Goal: Transaction & Acquisition: Purchase product/service

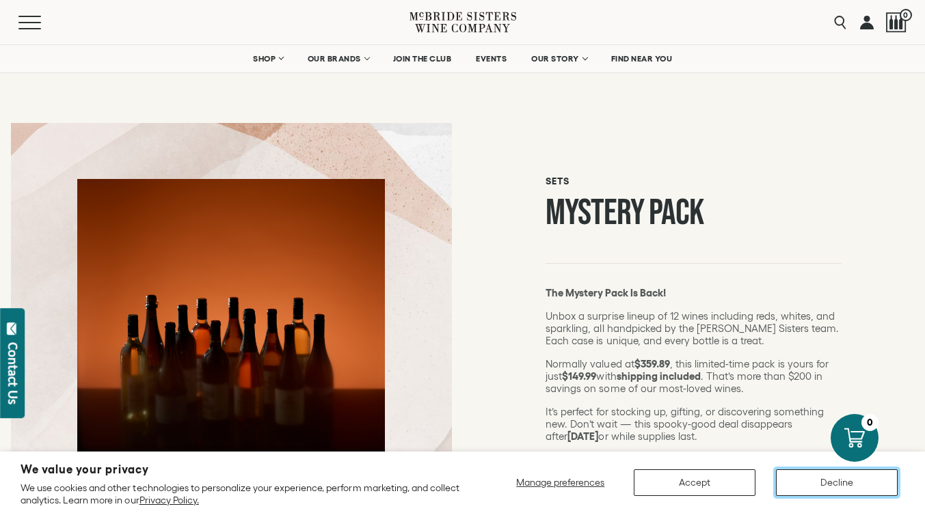
click at [869, 477] on button "Decline" at bounding box center [837, 482] width 122 height 27
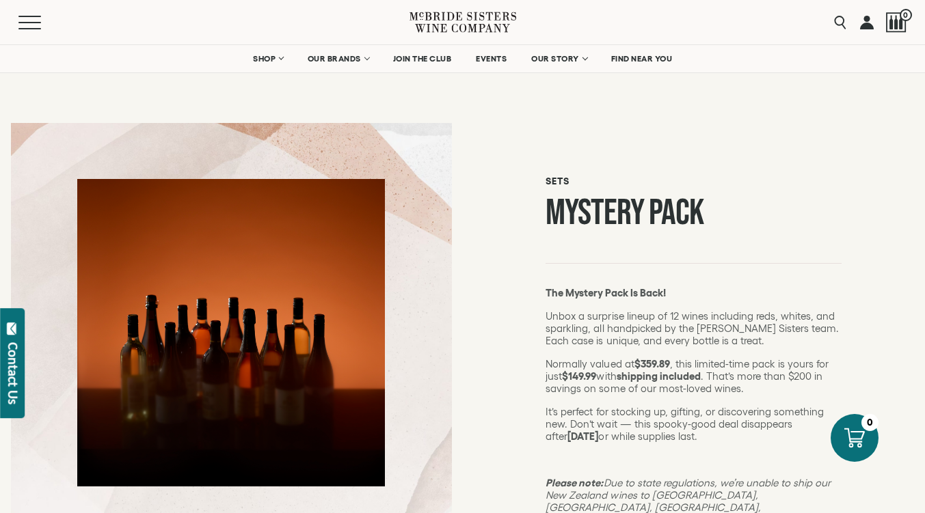
click at [870, 27] on link at bounding box center [867, 22] width 14 height 44
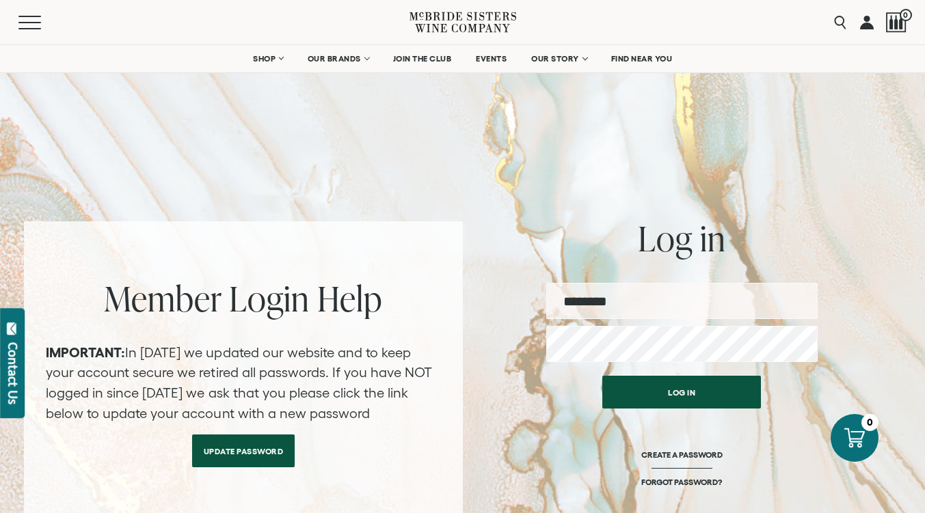
type input "**********"
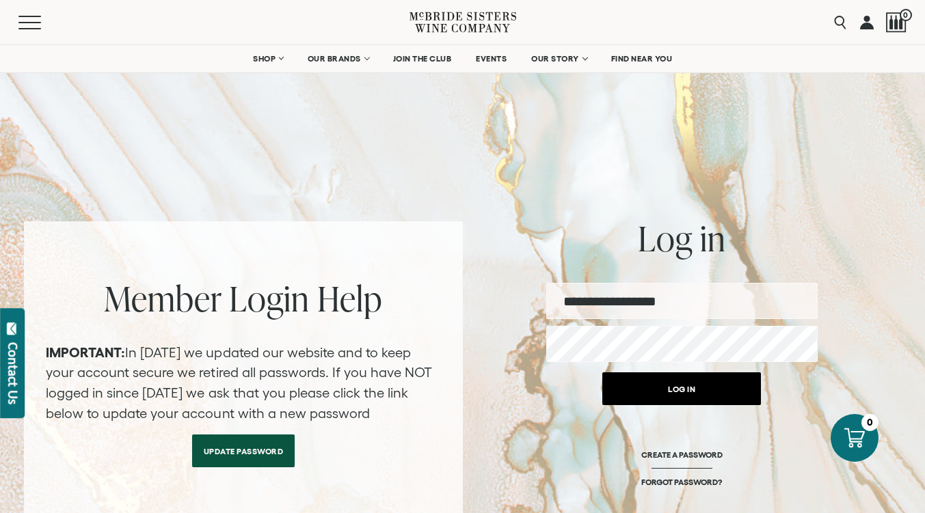
click at [666, 393] on button "Log in" at bounding box center [681, 388] width 159 height 33
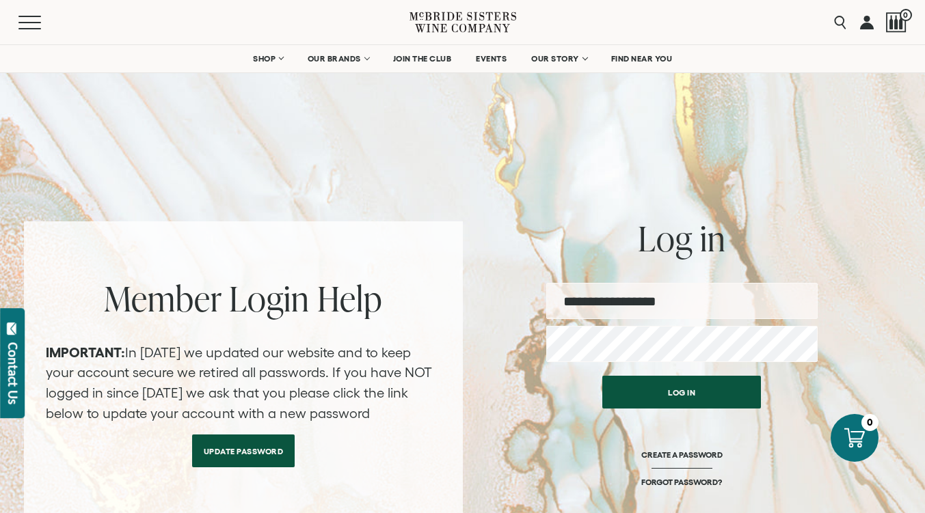
click at [774, 38] on div "Menu Search 0" at bounding box center [462, 22] width 925 height 44
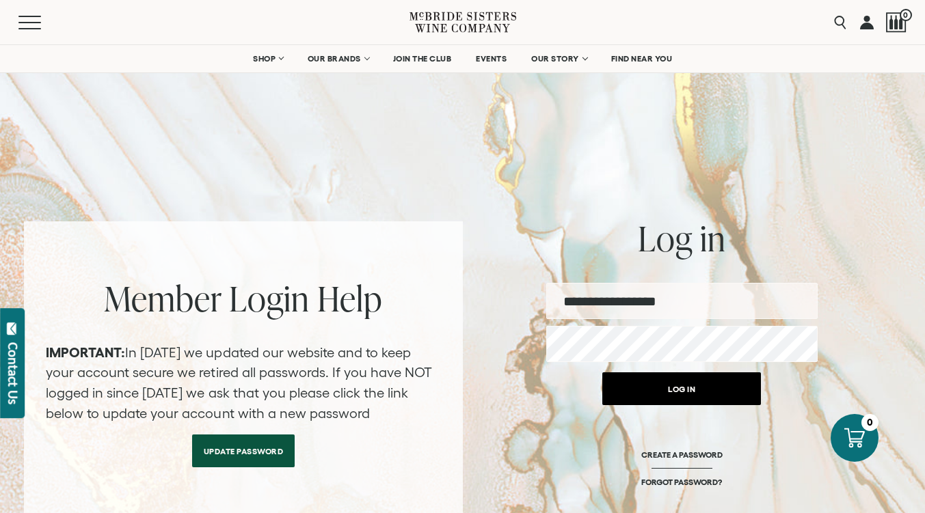
click at [672, 389] on button "Log in" at bounding box center [681, 388] width 159 height 33
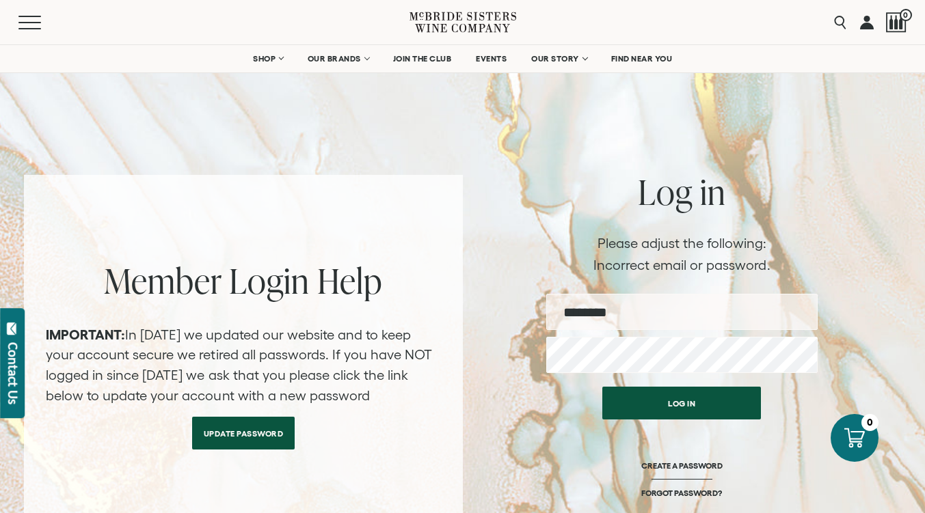
scroll to position [68, 0]
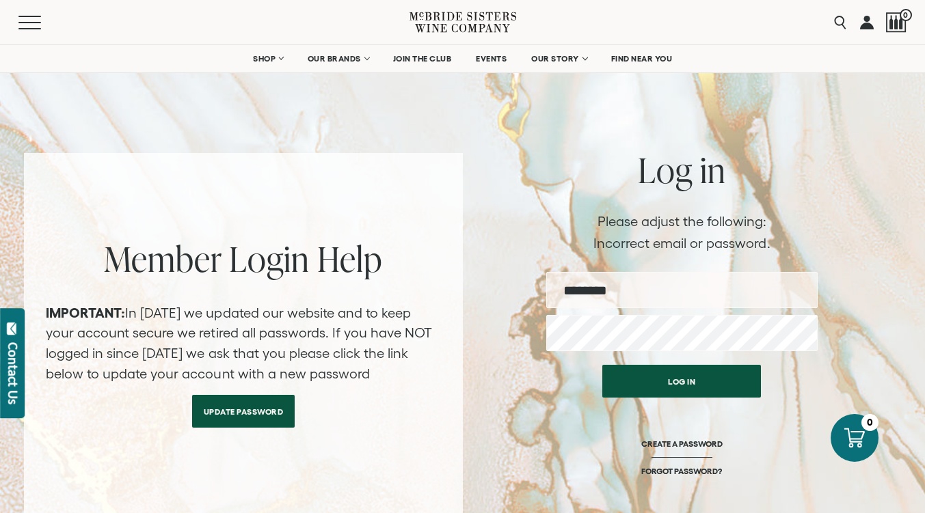
type input "**********"
click at [249, 411] on link "Update Password" at bounding box center [243, 408] width 103 height 33
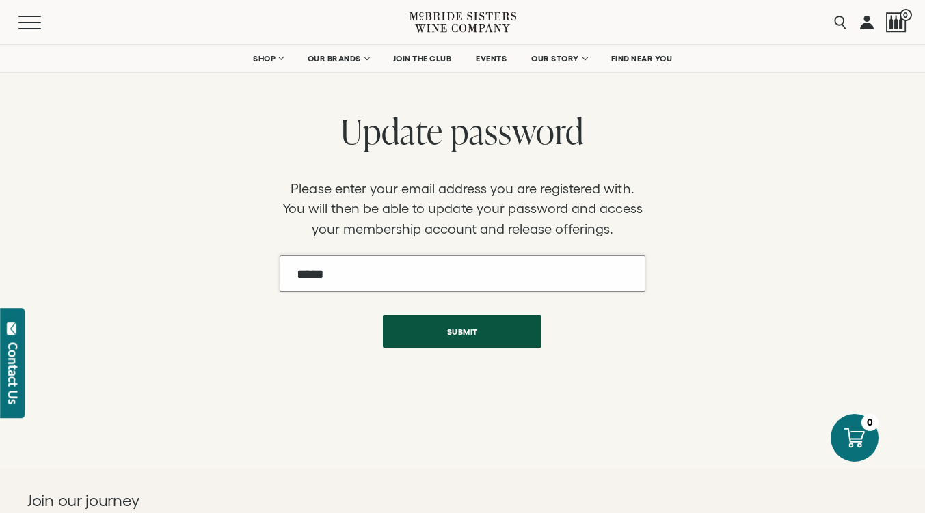
click at [382, 269] on input "Email" at bounding box center [462, 274] width 366 height 36
type input "**********"
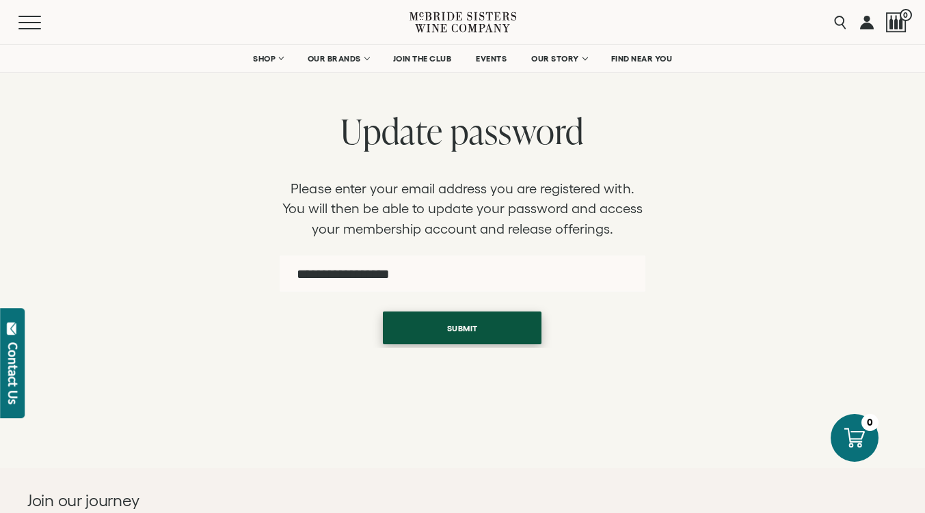
click at [477, 324] on button "Submit" at bounding box center [462, 328] width 159 height 33
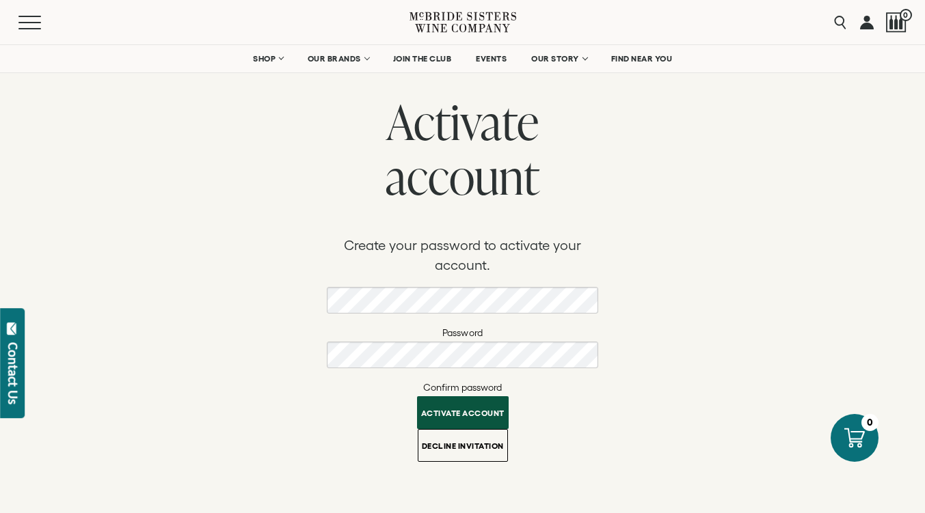
click at [804, 353] on div "Activate account Create your password to activate your account. Password Confir…" at bounding box center [462, 278] width 877 height 368
click at [476, 404] on button "Activate account" at bounding box center [463, 409] width 92 height 33
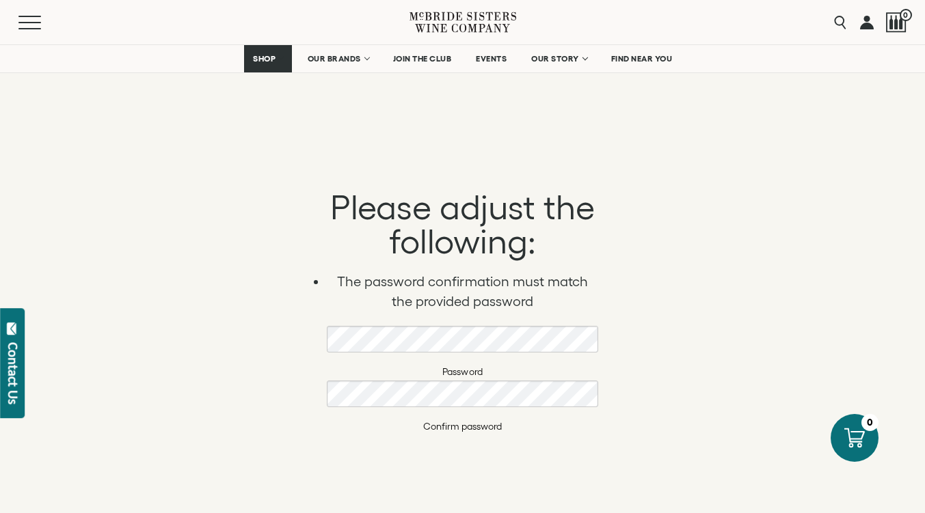
scroll to position [205, 0]
click at [318, 339] on div "Activate account Create your password to activate your account. Please adjust t…" at bounding box center [462, 269] width 877 height 760
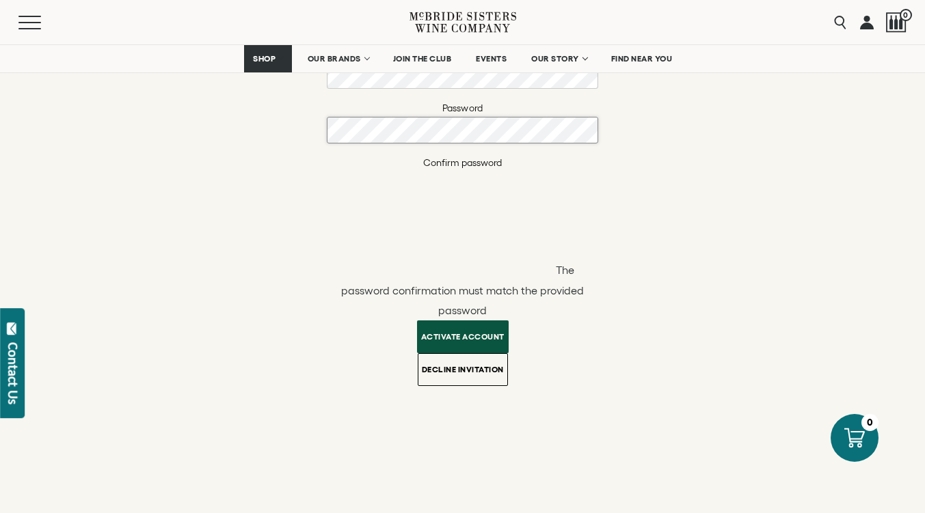
scroll to position [478, 0]
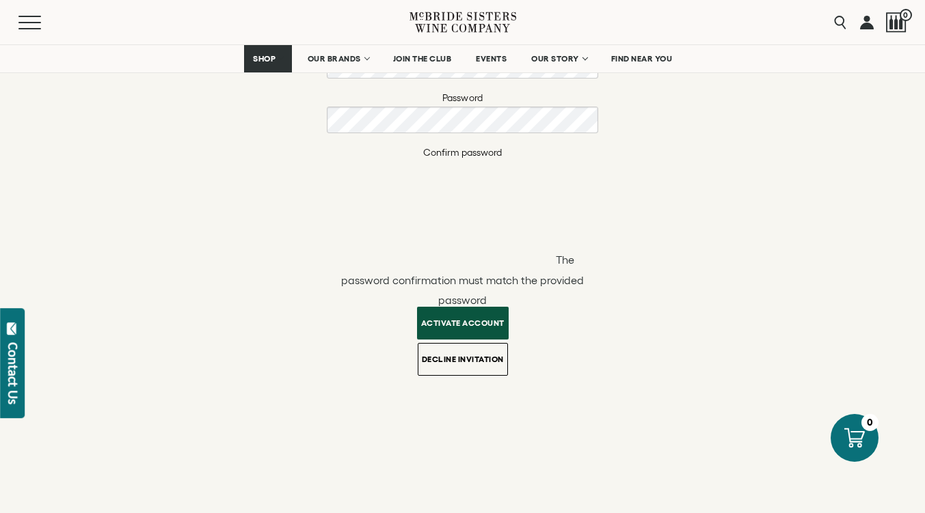
click at [463, 322] on button "Activate account" at bounding box center [463, 323] width 92 height 33
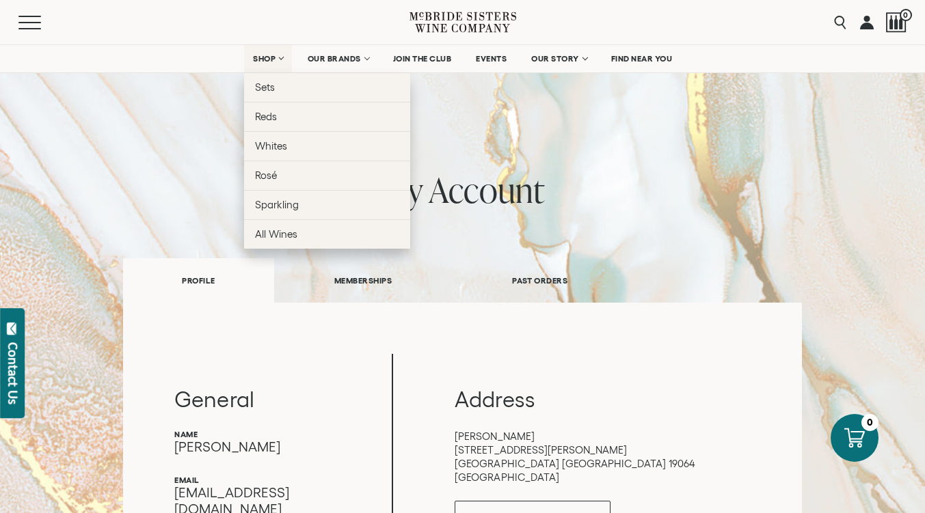
click at [273, 59] on span "SHOP" at bounding box center [264, 59] width 23 height 10
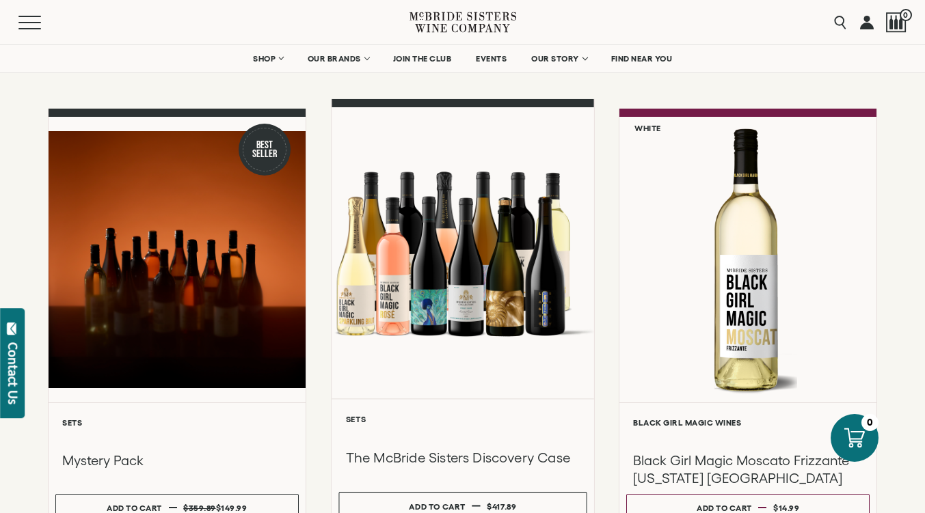
scroll to position [273, 0]
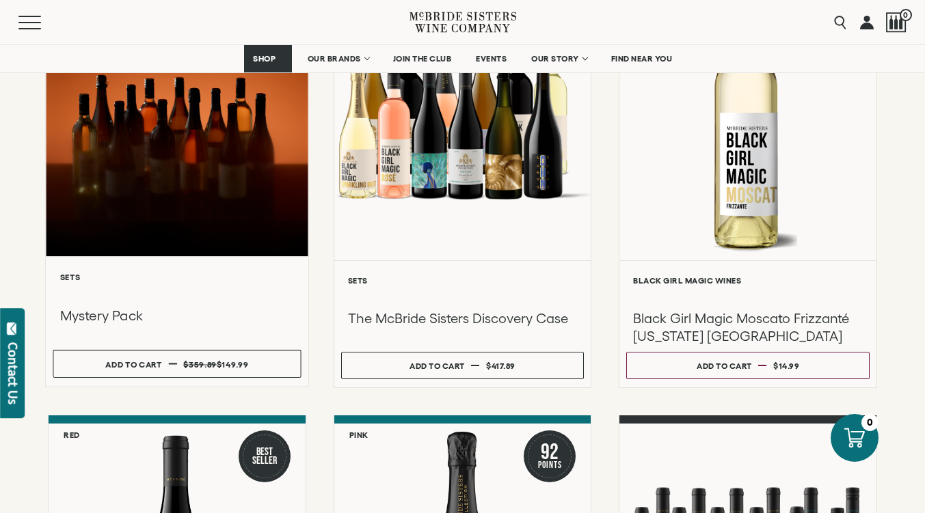
click at [153, 167] on div at bounding box center [177, 110] width 262 height 291
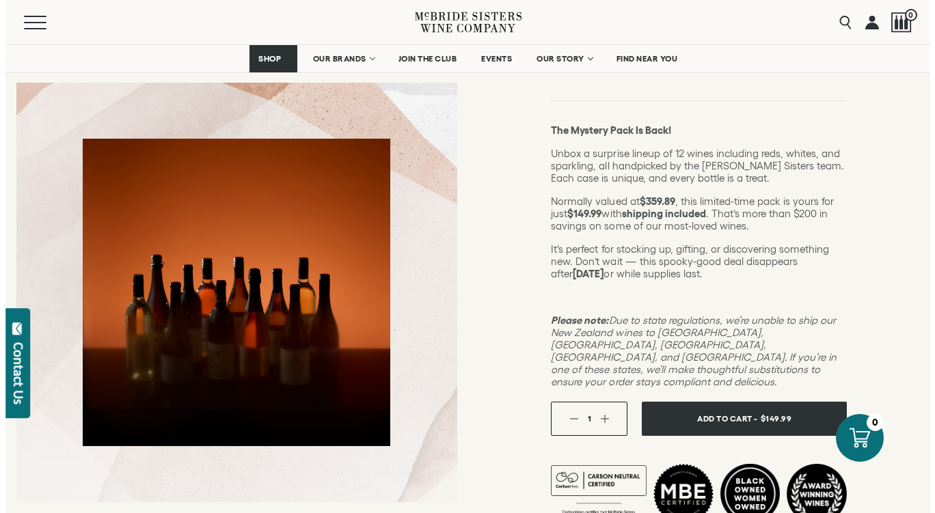
scroll to position [206, 0]
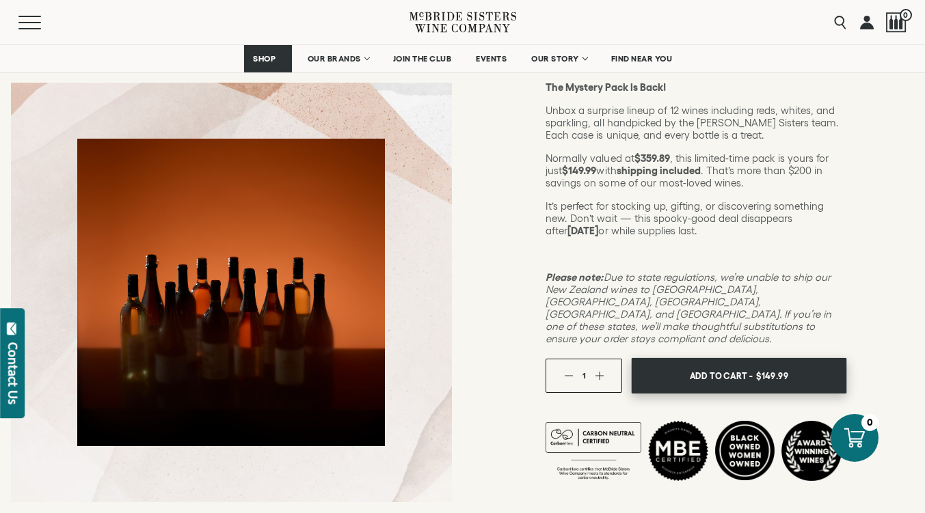
click at [723, 366] on span "Add To Cart -" at bounding box center [721, 376] width 63 height 21
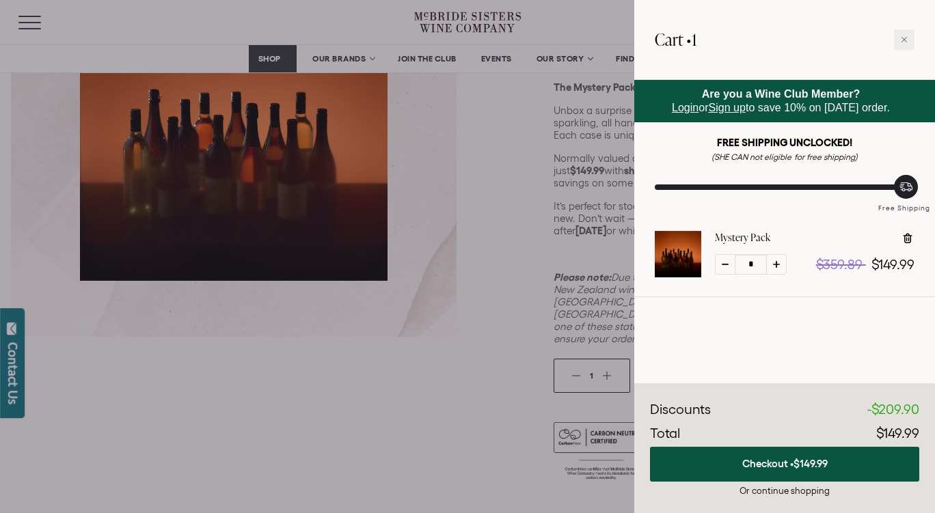
click at [536, 175] on div at bounding box center [467, 256] width 935 height 513
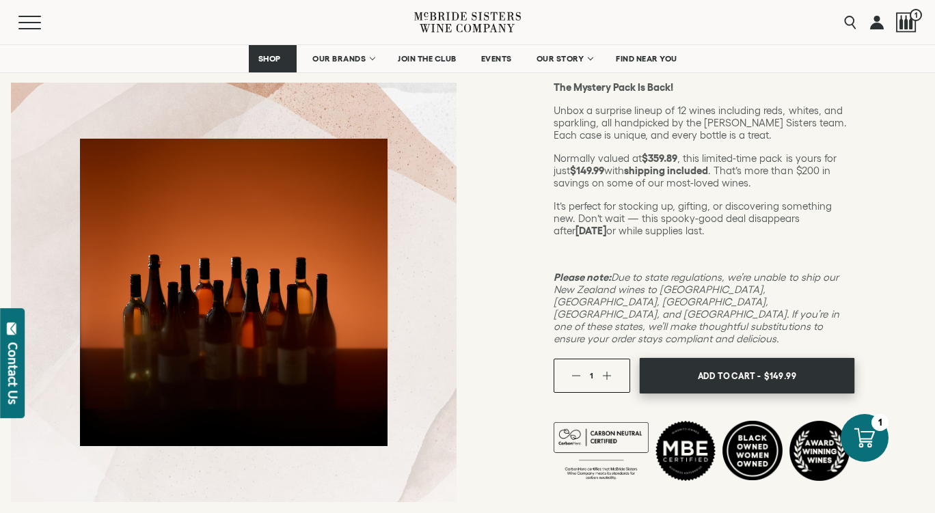
click at [737, 366] on span "Add To Cart -" at bounding box center [728, 376] width 63 height 21
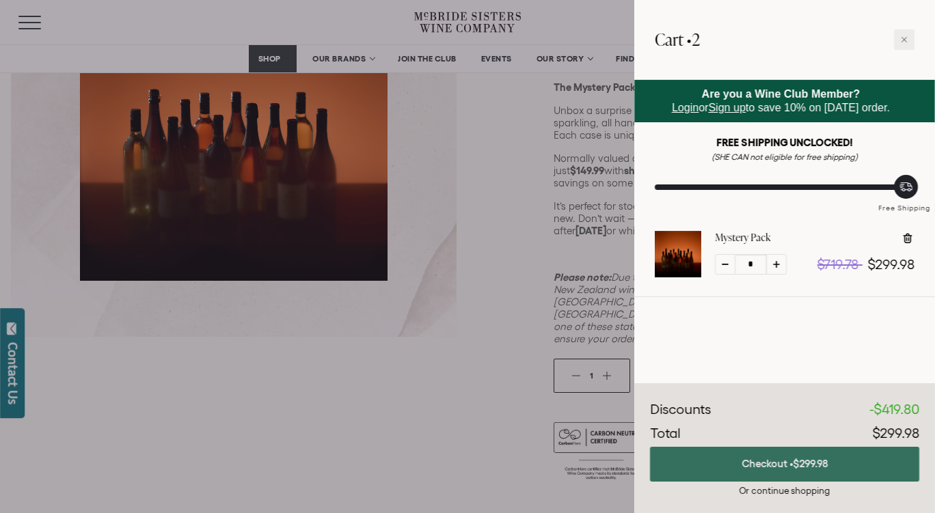
click at [785, 462] on button "Checkout • $299.98" at bounding box center [784, 464] width 269 height 35
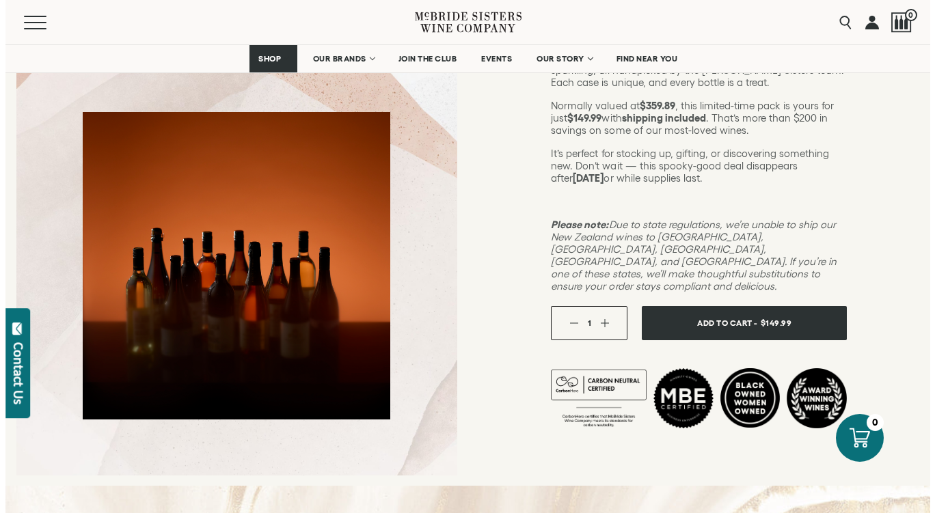
scroll to position [274, 0]
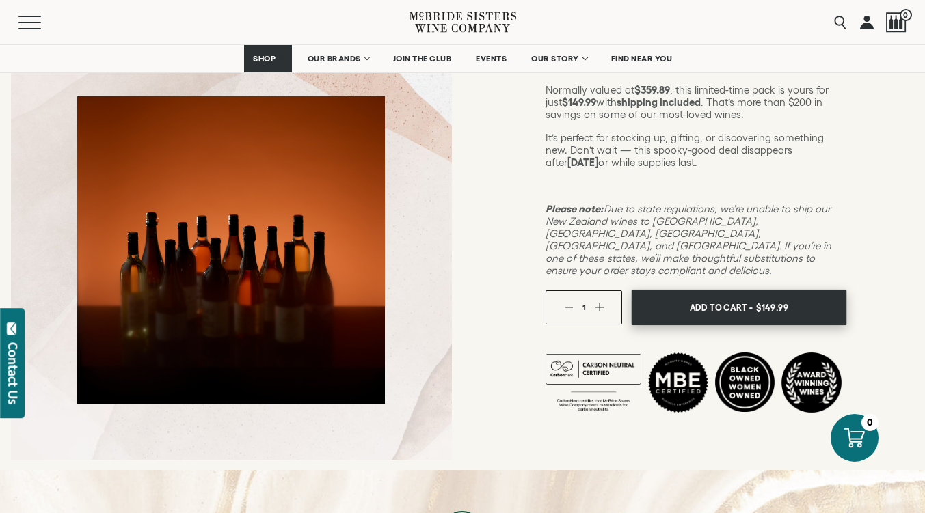
click at [737, 297] on span "Add To Cart -" at bounding box center [721, 307] width 63 height 21
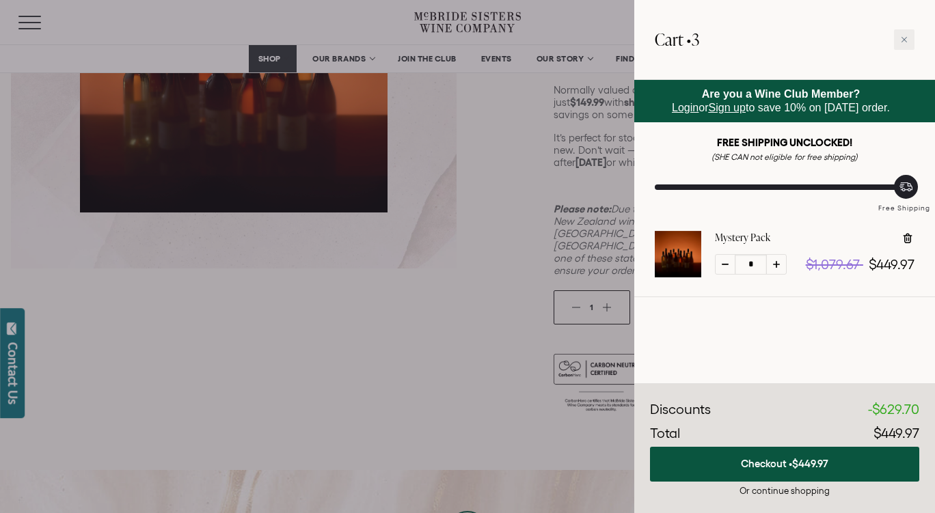
click at [724, 264] on div at bounding box center [725, 264] width 21 height 21
type input "*"
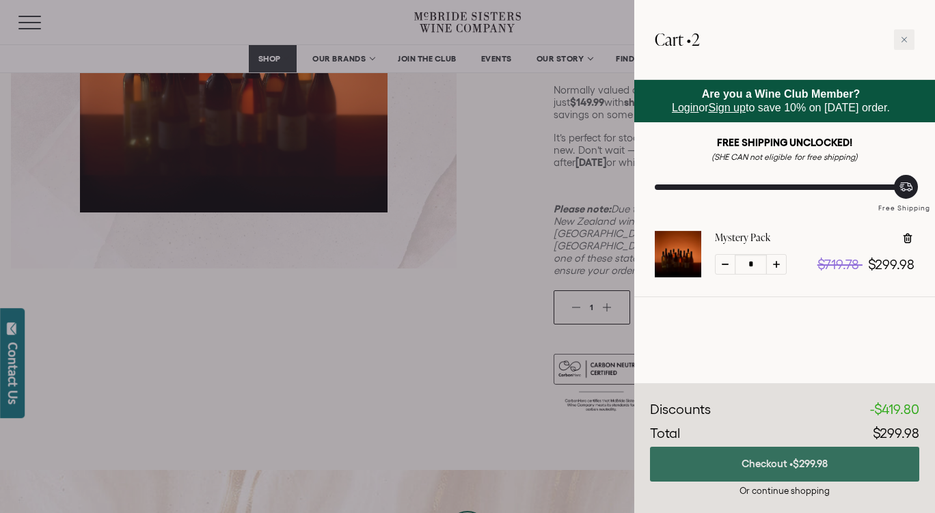
click at [793, 465] on button "Checkout • $299.98" at bounding box center [784, 464] width 269 height 35
